Goal: Task Accomplishment & Management: Use online tool/utility

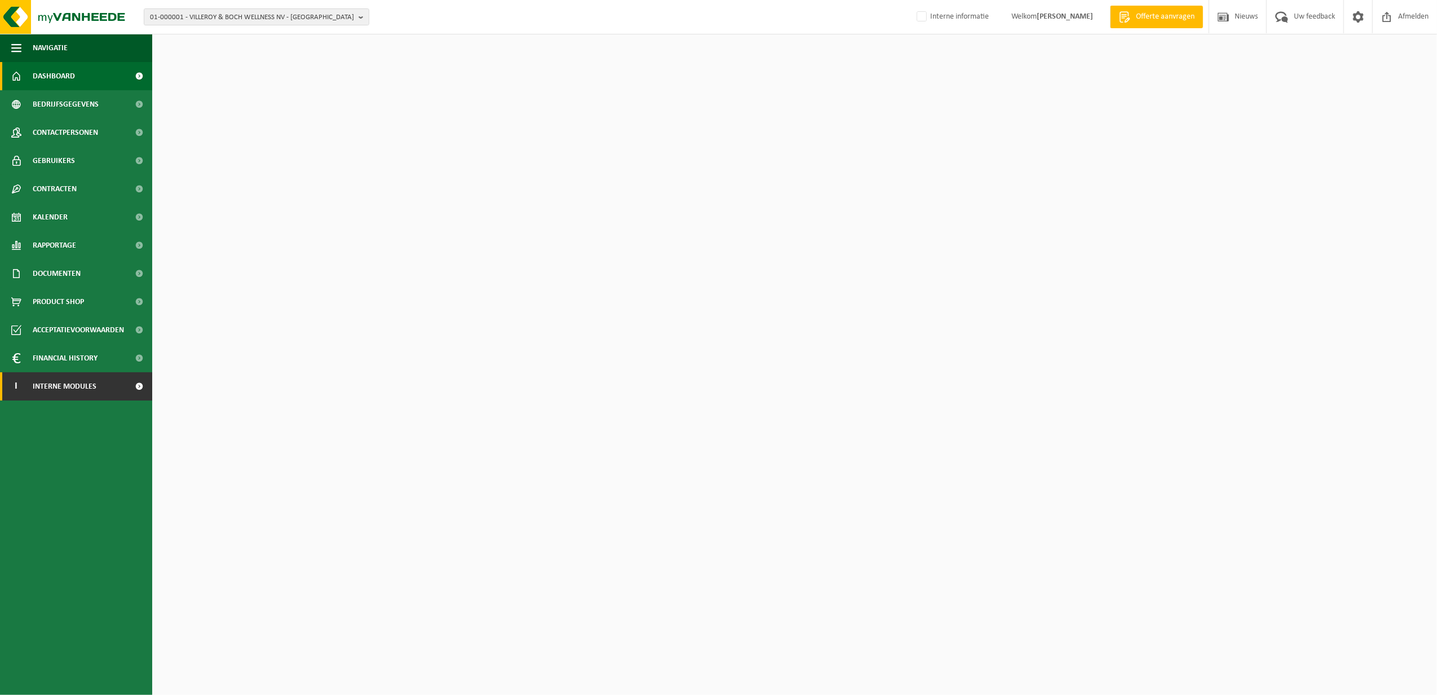
click at [37, 393] on span "Interne modules" at bounding box center [65, 386] width 64 height 28
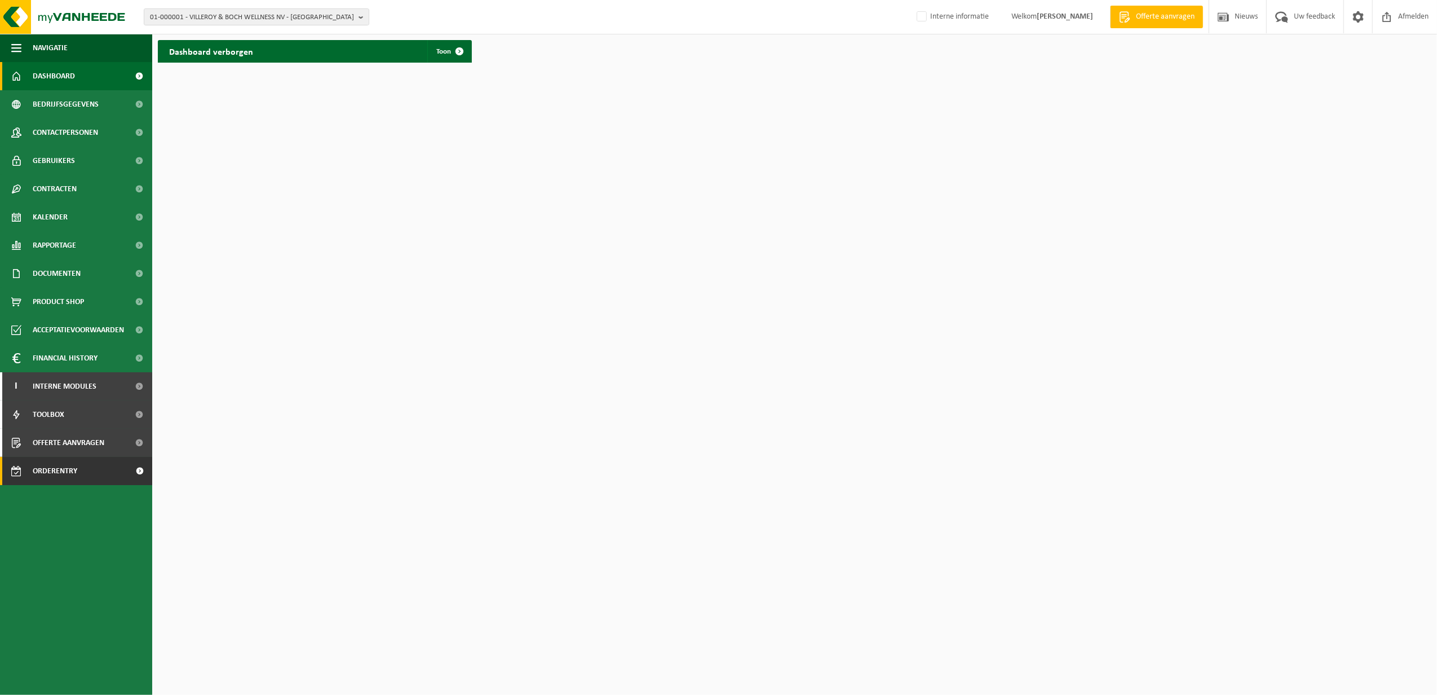
click at [61, 474] on span "Orderentry Goedkeuring" at bounding box center [80, 471] width 95 height 28
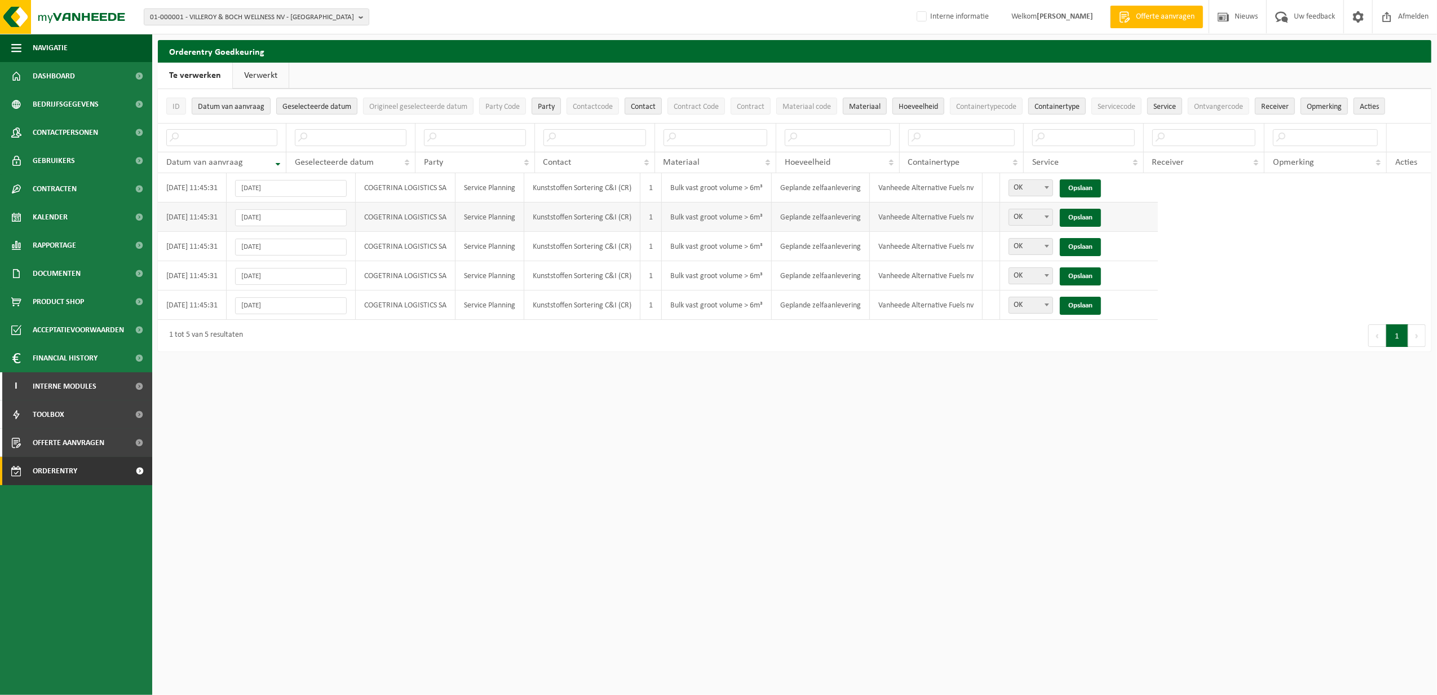
click at [1049, 217] on b at bounding box center [1047, 216] width 5 height 3
select select "Niet OK"
click at [1079, 213] on link "Opslaan" at bounding box center [1080, 218] width 41 height 18
click at [1049, 247] on b at bounding box center [1047, 246] width 5 height 3
select select "Niet OK"
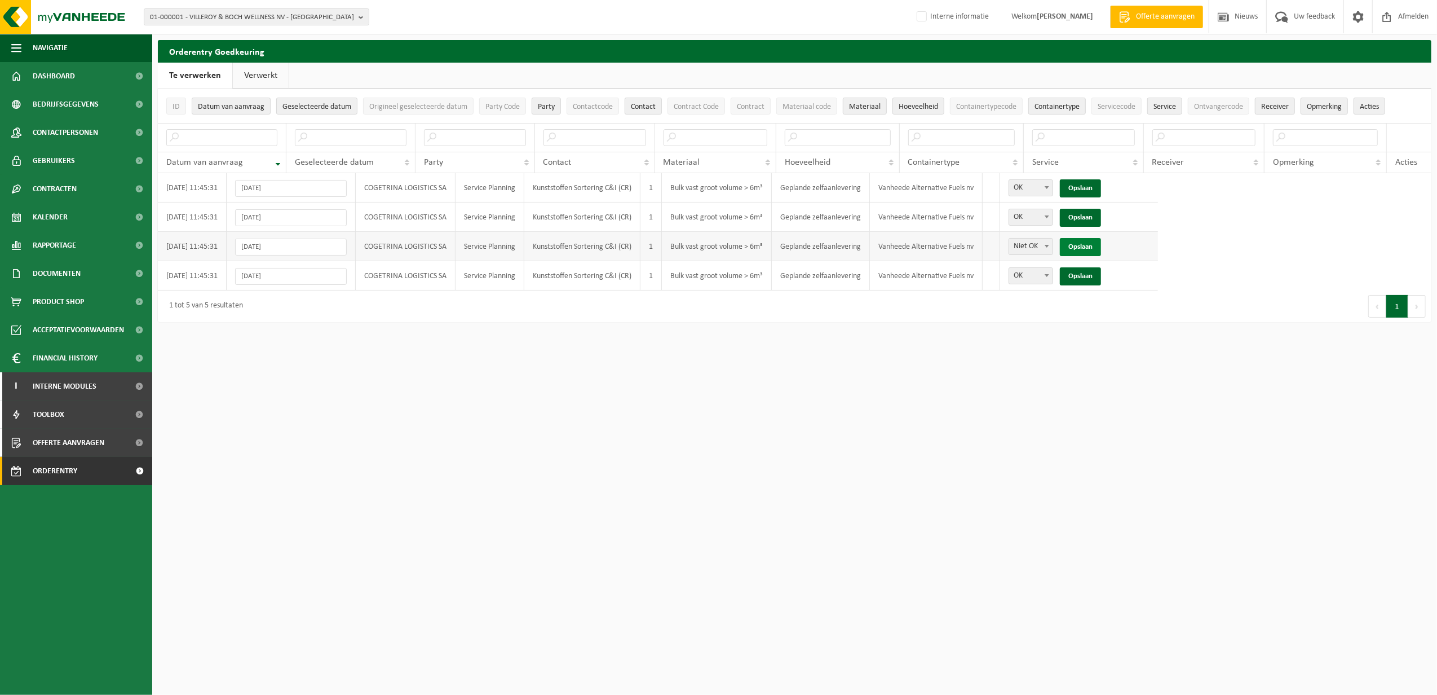
click at [1081, 247] on link "Opslaan" at bounding box center [1080, 247] width 41 height 18
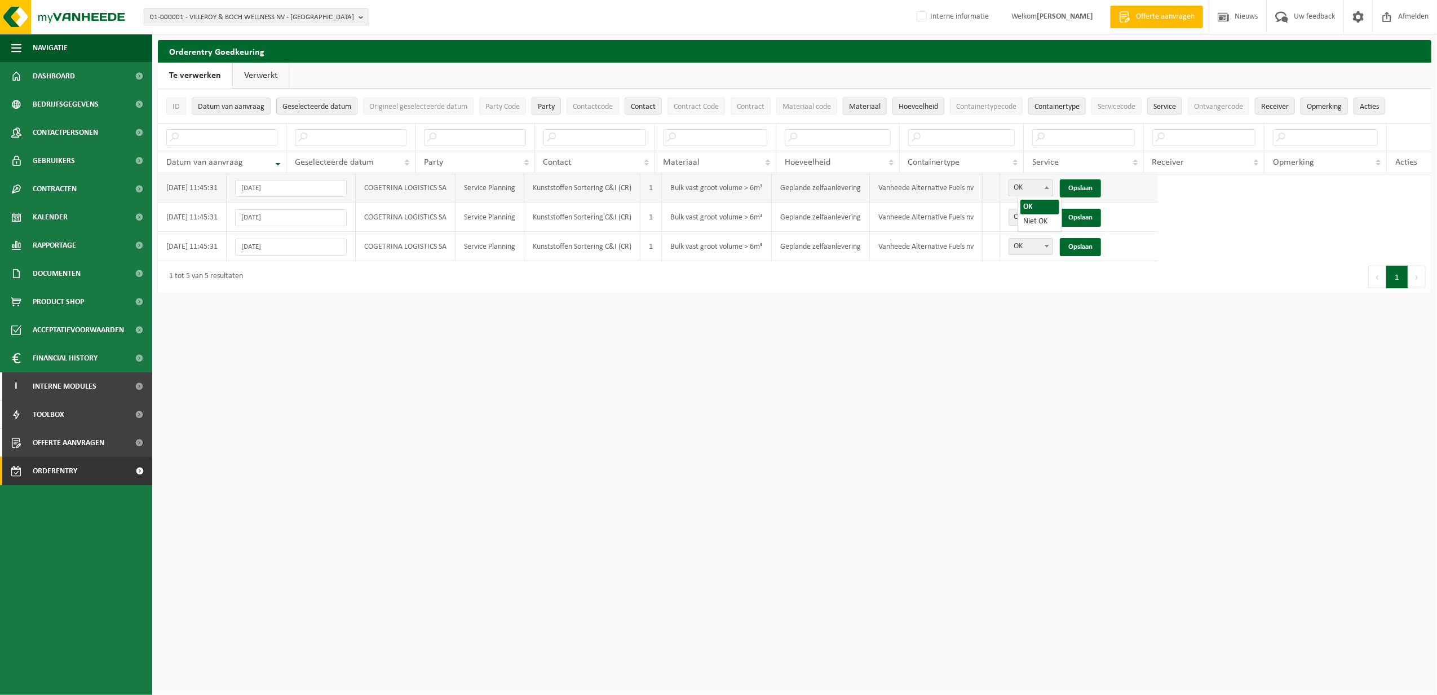
click at [1053, 186] on span at bounding box center [1046, 187] width 11 height 15
select select "Niet OK"
click at [1085, 186] on link "Opslaan" at bounding box center [1080, 188] width 41 height 18
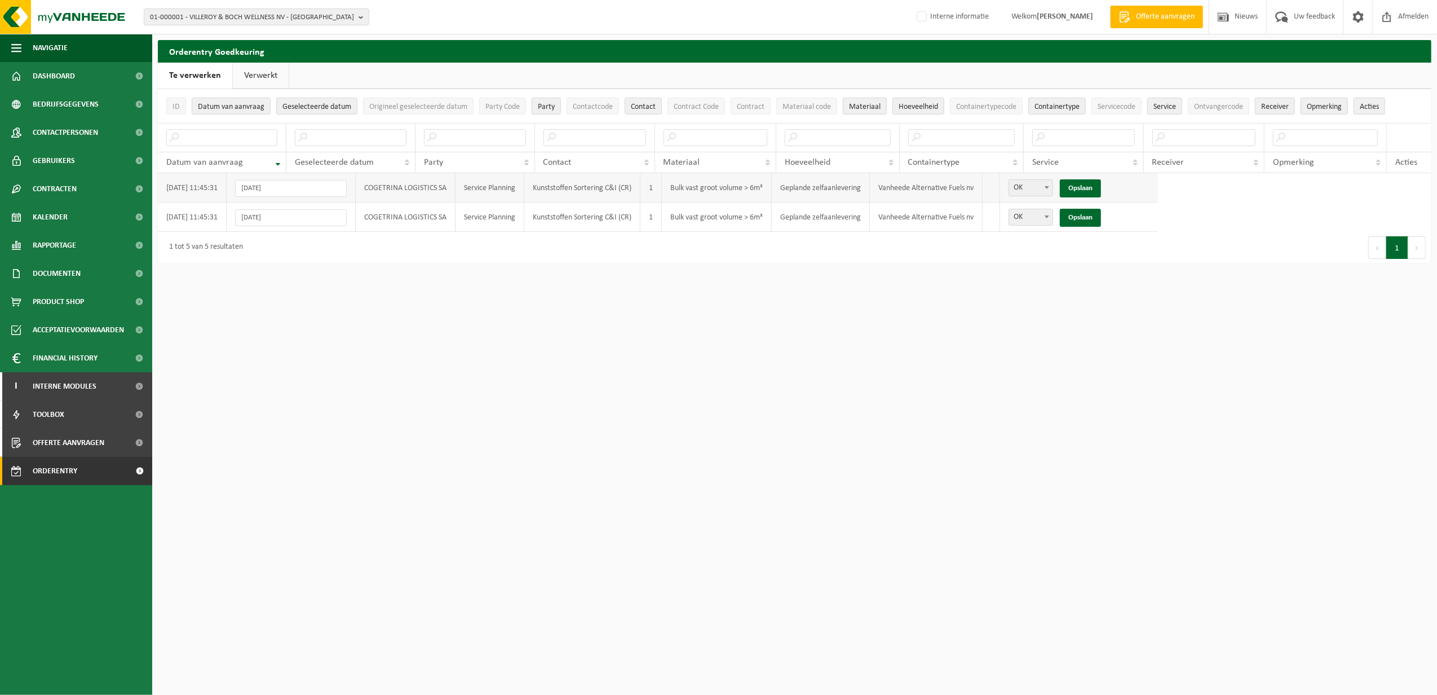
click at [1053, 186] on span at bounding box center [1046, 187] width 11 height 15
select select "Niet OK"
click at [1095, 186] on link "Opslaan" at bounding box center [1080, 188] width 41 height 18
click at [1053, 183] on span at bounding box center [1046, 187] width 11 height 15
select select "Niet OK"
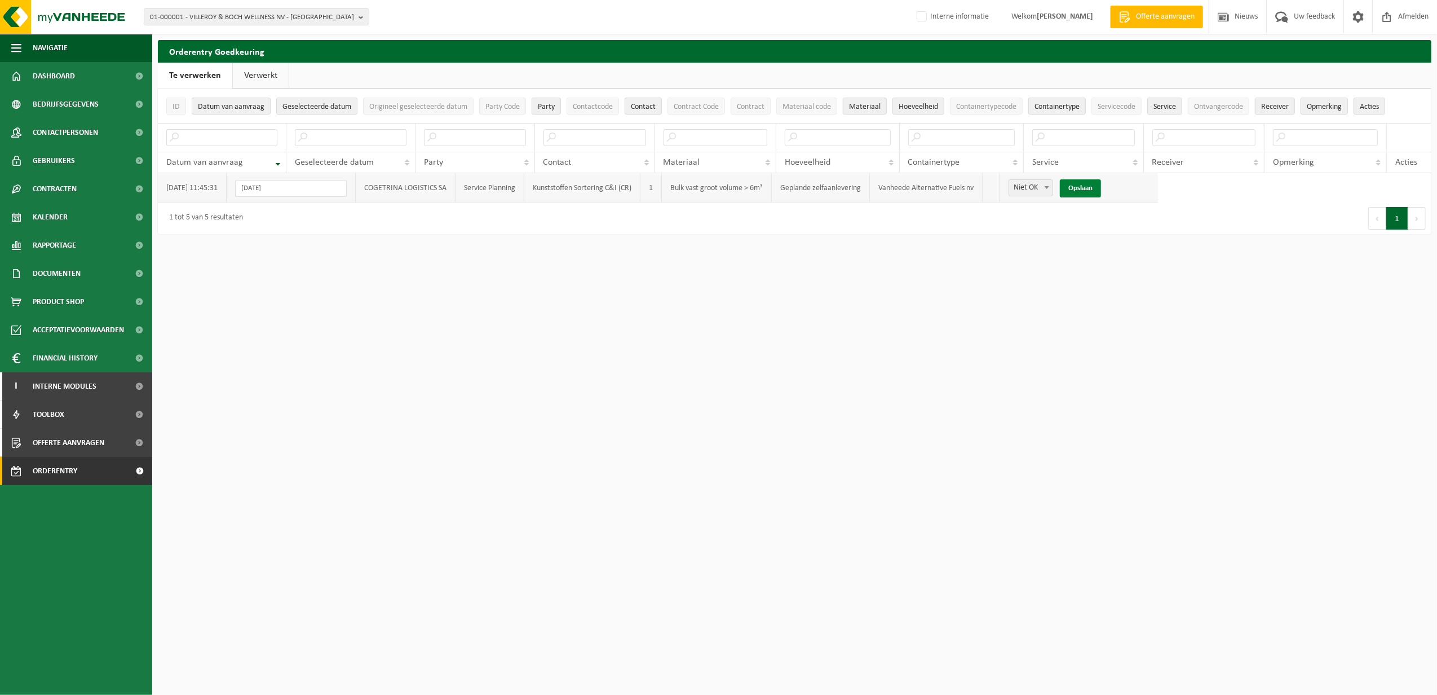
click at [1087, 186] on link "Opslaan" at bounding box center [1080, 188] width 41 height 18
